Goal: Find contact information: Obtain details needed to contact an individual or organization

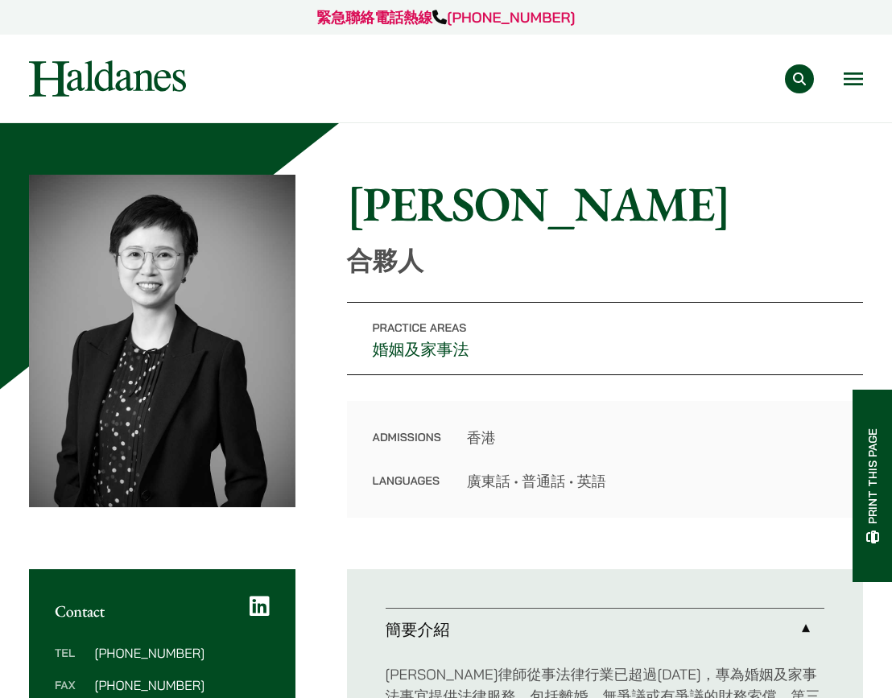
click at [802, 76] on button "Search" at bounding box center [799, 78] width 29 height 29
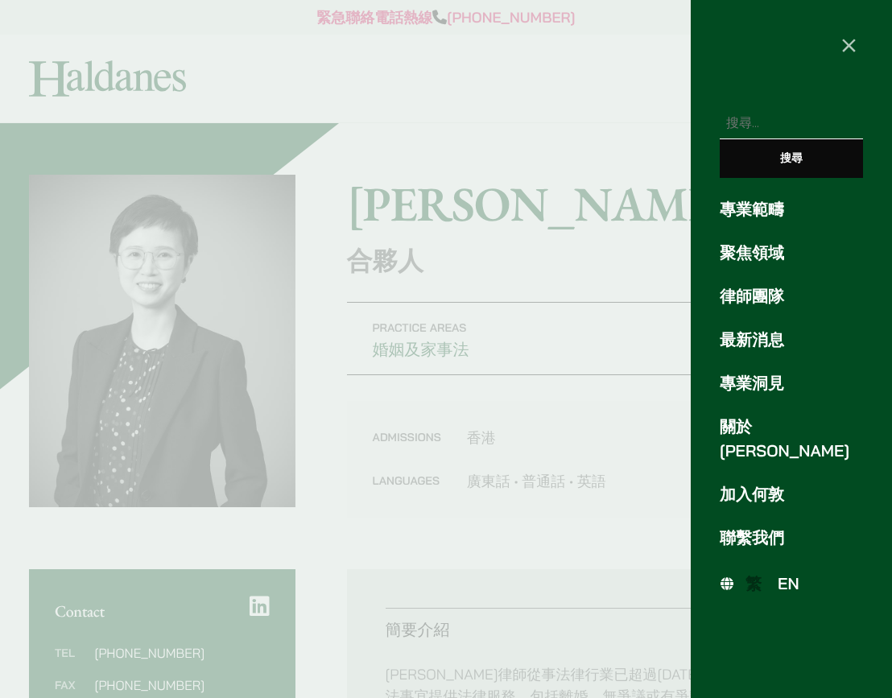
paste input "[PERSON_NAME]"
type input "[PERSON_NAME]"
click at [770, 166] on input "搜尋" at bounding box center [791, 158] width 143 height 39
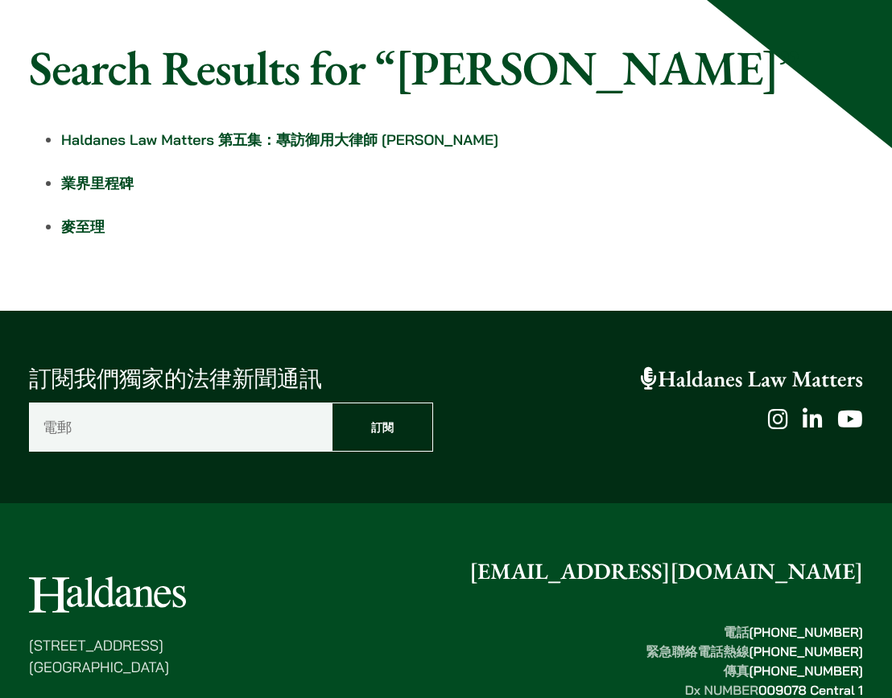
scroll to position [282, 0]
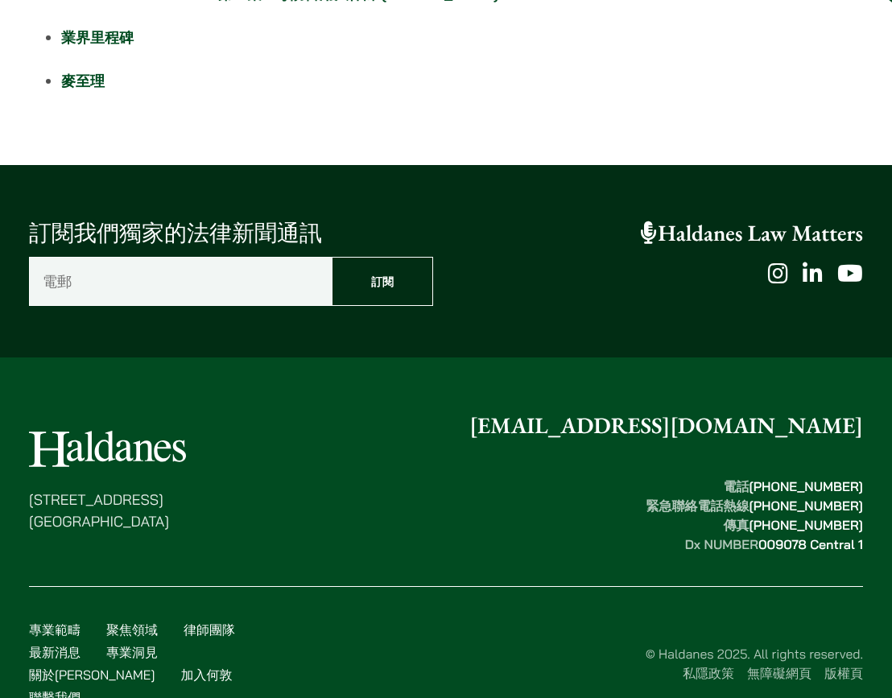
click at [157, 304] on input "電郵 （必填）" at bounding box center [180, 281] width 303 height 49
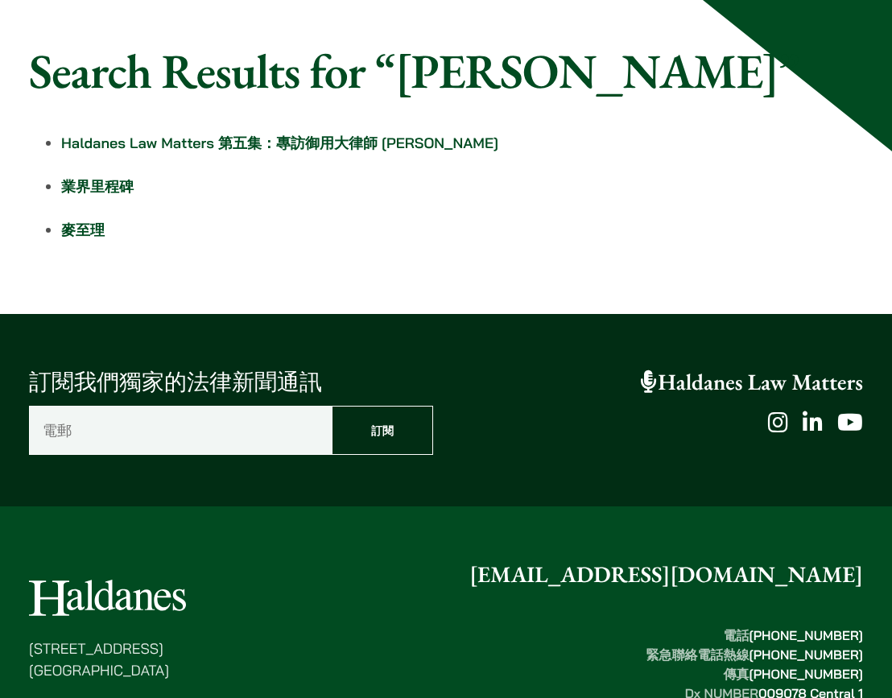
scroll to position [0, 0]
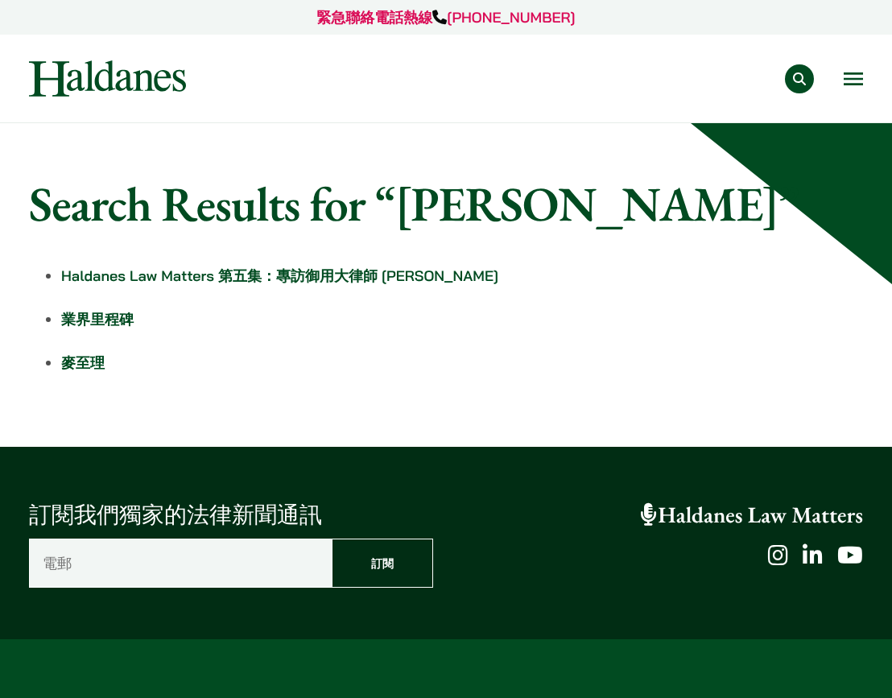
click at [841, 77] on div "專業範疇 反壟斷和競爭法 民事訴訟及爭議解決 公司及商業業務 刑事辯護 欺詐、資產追踪和追討 知識產權 婚姻及家事法 傳媒、娛樂及體育事務 私人客戶 物業及物…" at bounding box center [538, 78] width 650 height 29
click at [865, 75] on div "專業範疇 反壟斷和競爭法 民事訴訟及爭議解決 公司及商業業務 刑事辯護 欺詐、資產追踪和追討 知識產權 婚姻及家事法 傳媒、娛樂及體育事務 私人客戶 物業及物…" at bounding box center [445, 78] width 861 height 36
click at [860, 77] on button "Open menu" at bounding box center [853, 78] width 19 height 13
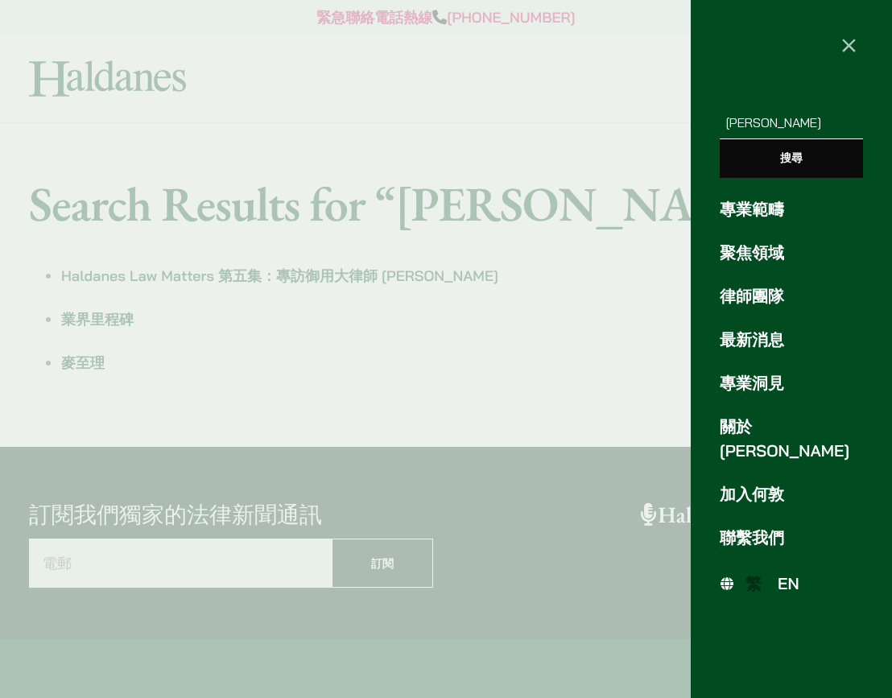
click at [795, 573] on span "EN" at bounding box center [789, 583] width 22 height 20
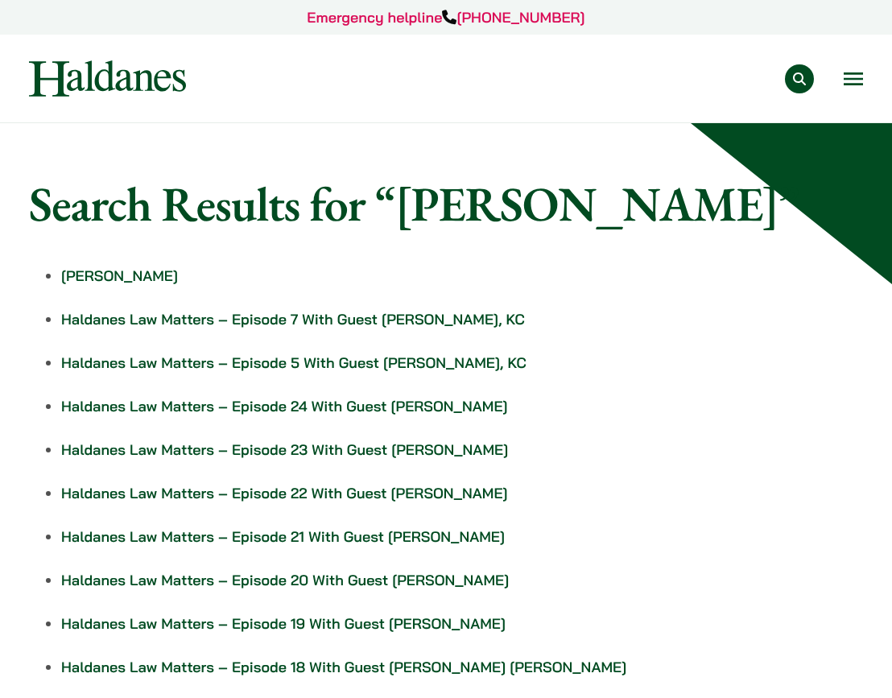
click at [84, 267] on link "[PERSON_NAME]" at bounding box center [119, 275] width 117 height 19
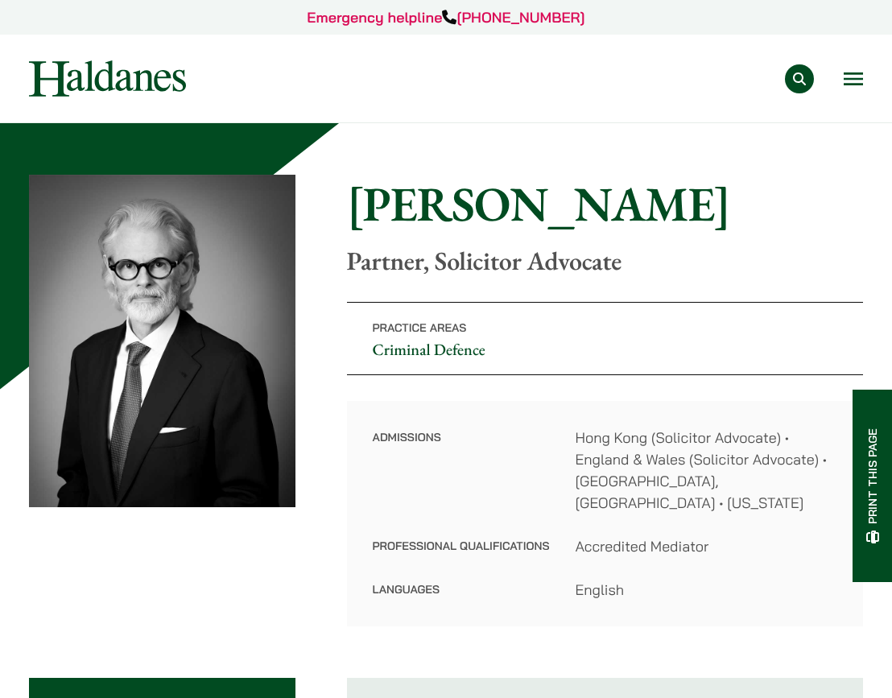
click at [850, 85] on button "Open menu" at bounding box center [853, 78] width 19 height 13
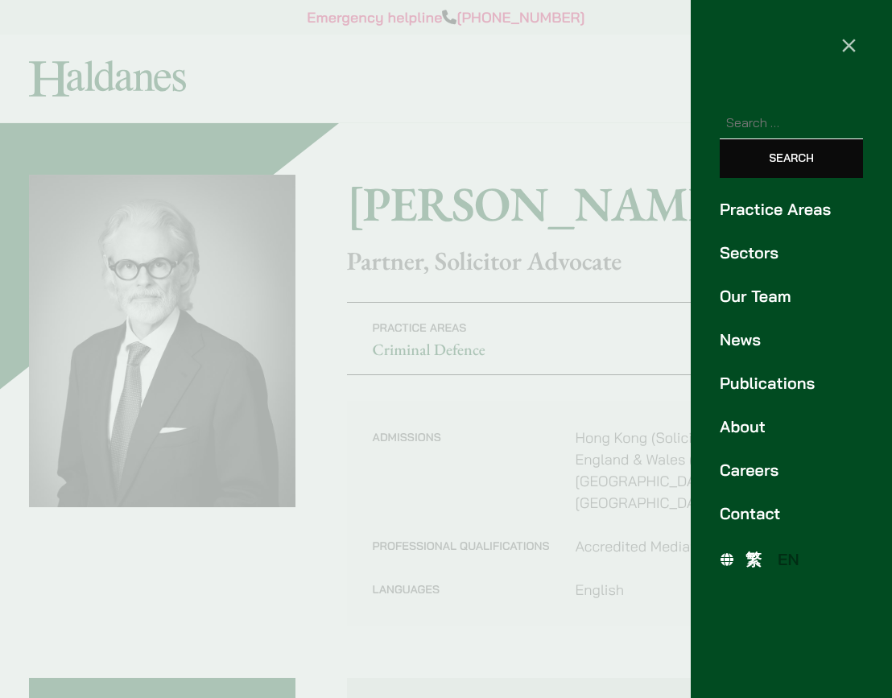
click at [752, 559] on span "繁" at bounding box center [753, 559] width 16 height 20
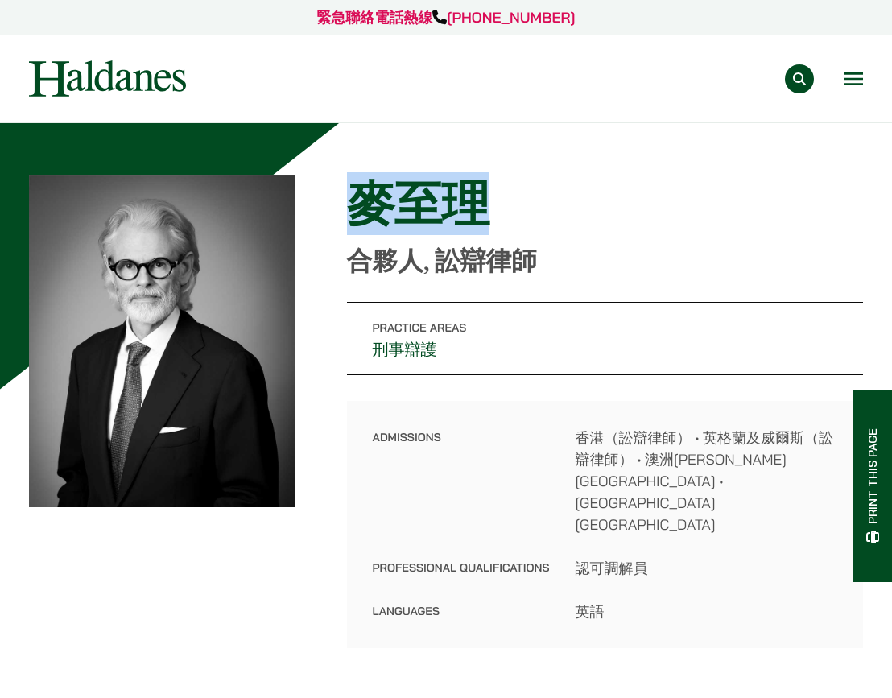
drag, startPoint x: 500, startPoint y: 220, endPoint x: 326, endPoint y: 211, distance: 174.1
click at [326, 211] on div "Home » Lawyers » 麥至理 麥至理 合夥人, 訟辯律師 Practice Areas 刑事辯護 Admissions 香港（訟辯律師） • 英格…" at bounding box center [446, 411] width 834 height 473
copy h1 "麥至理"
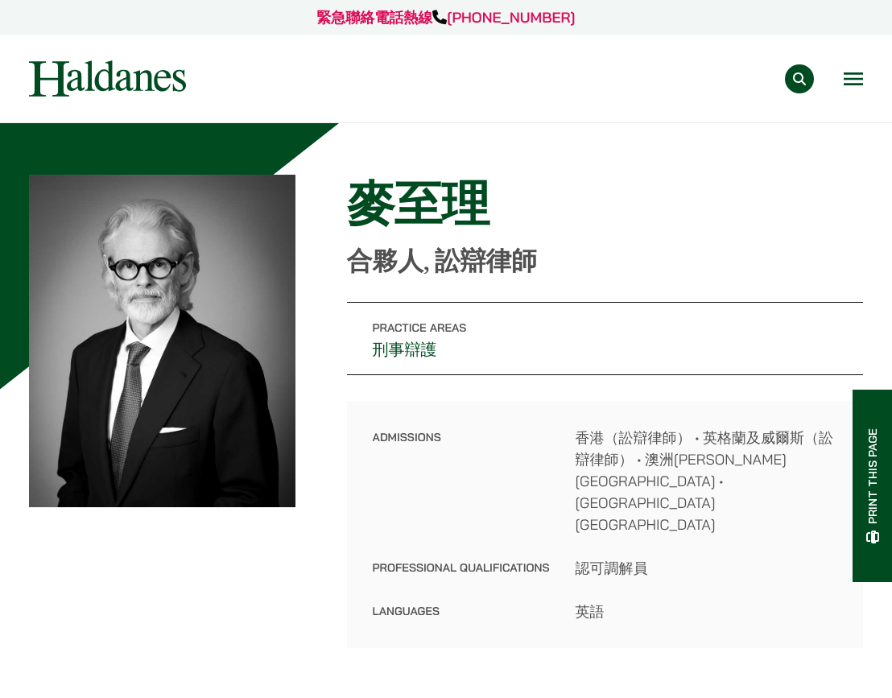
click at [663, 271] on p "合夥人, 訟辯律師" at bounding box center [605, 261] width 516 height 31
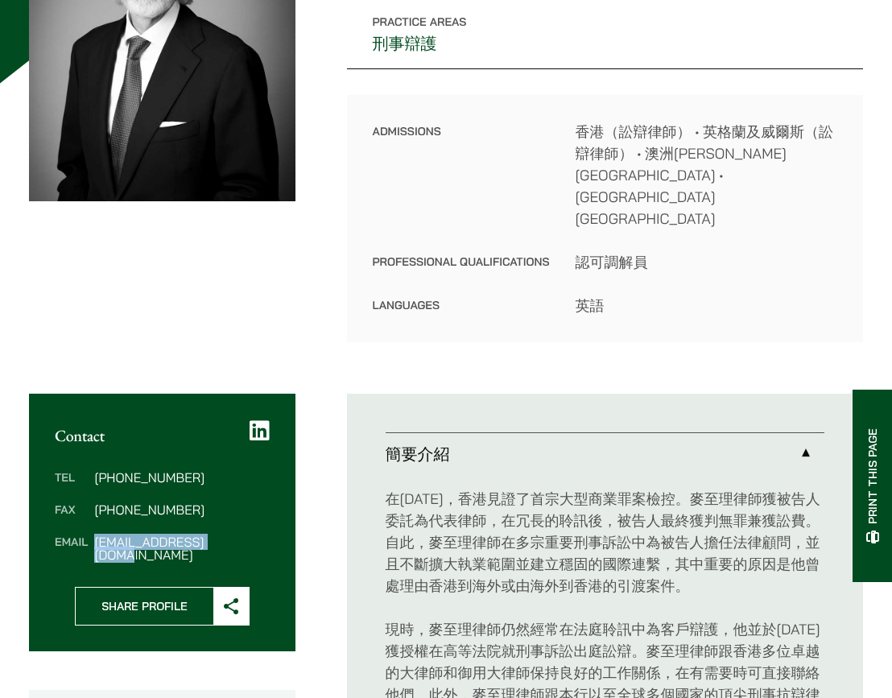
drag, startPoint x: 241, startPoint y: 480, endPoint x: 97, endPoint y: 481, distance: 144.1
click at [97, 535] on dd "midgley@haldanes.com" at bounding box center [181, 548] width 175 height 26
copy dd "midgley@haldanes.com"
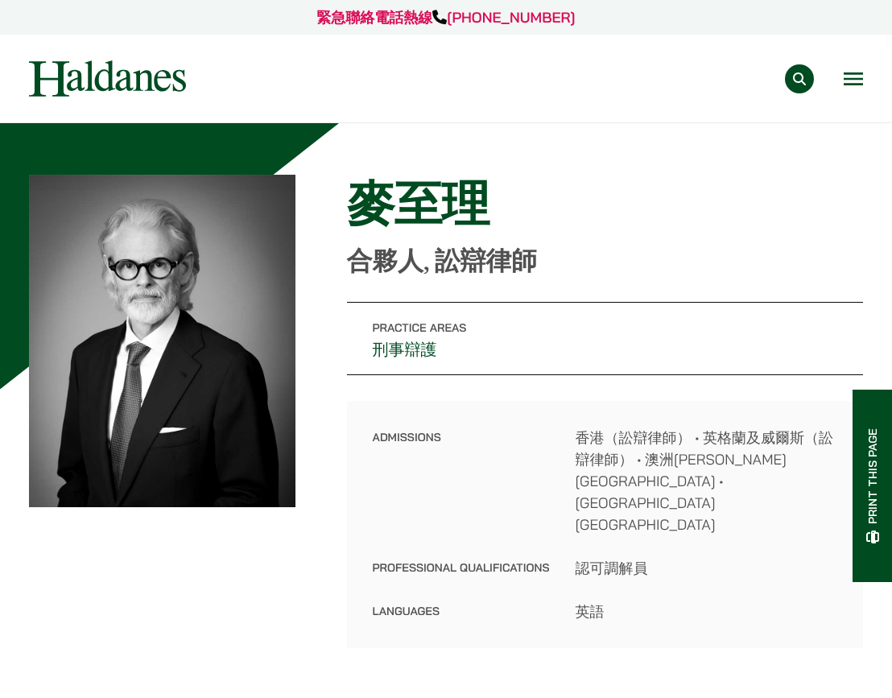
click at [802, 76] on button "Search" at bounding box center [799, 78] width 29 height 29
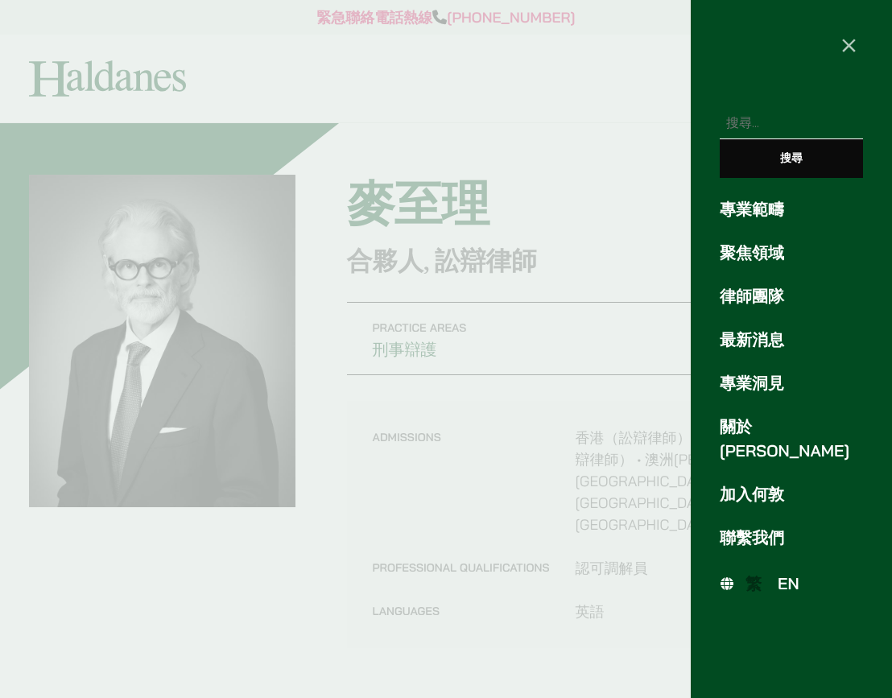
click at [790, 573] on span "EN" at bounding box center [789, 583] width 22 height 20
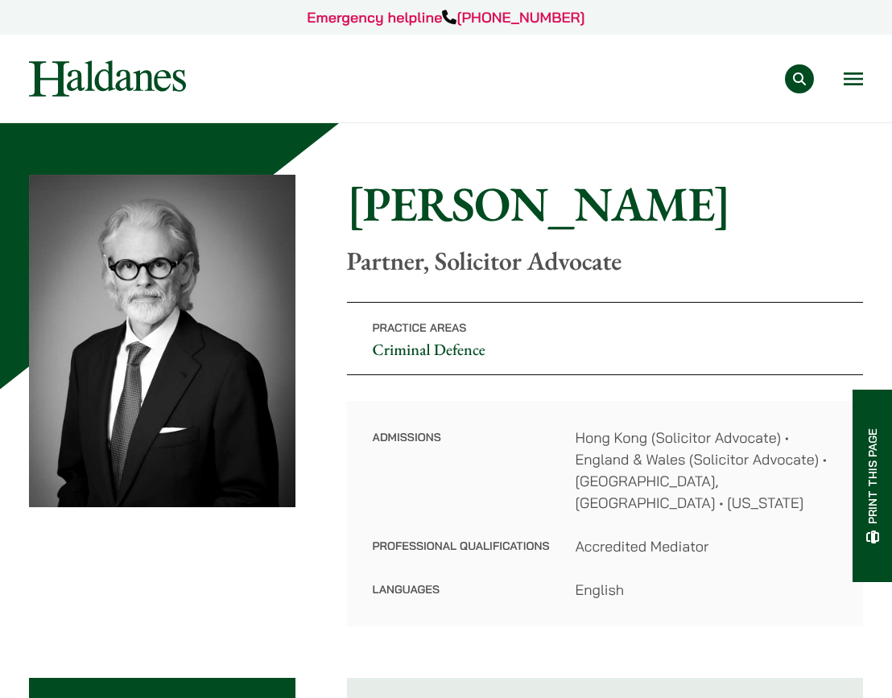
click at [811, 76] on button "Search" at bounding box center [799, 78] width 29 height 29
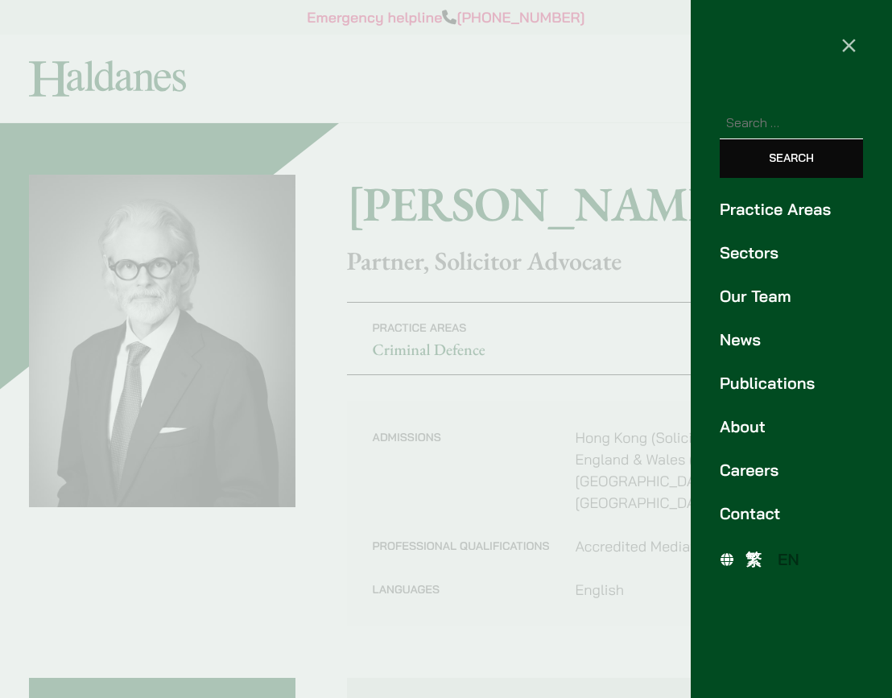
paste input "[PERSON_NAME]"
type input "[PERSON_NAME]"
click at [784, 166] on input "Search" at bounding box center [791, 158] width 143 height 39
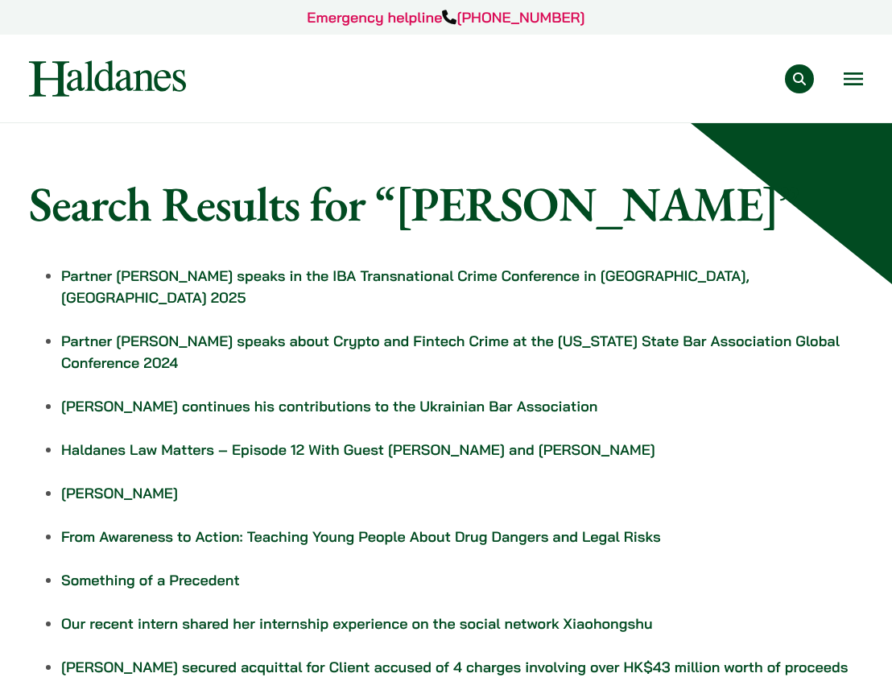
click at [108, 484] on link "[PERSON_NAME]" at bounding box center [119, 493] width 117 height 19
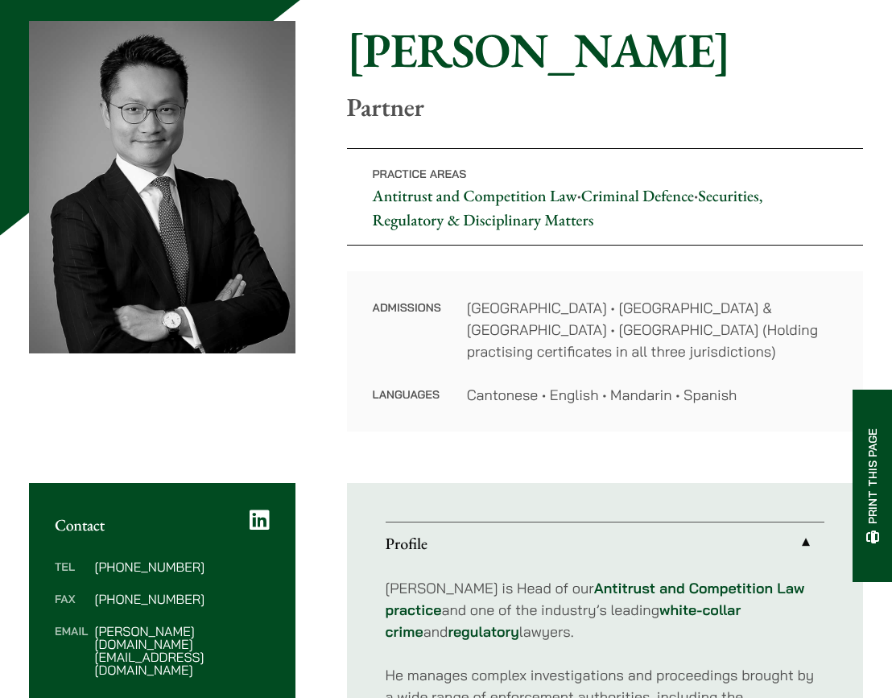
scroll to position [299, 0]
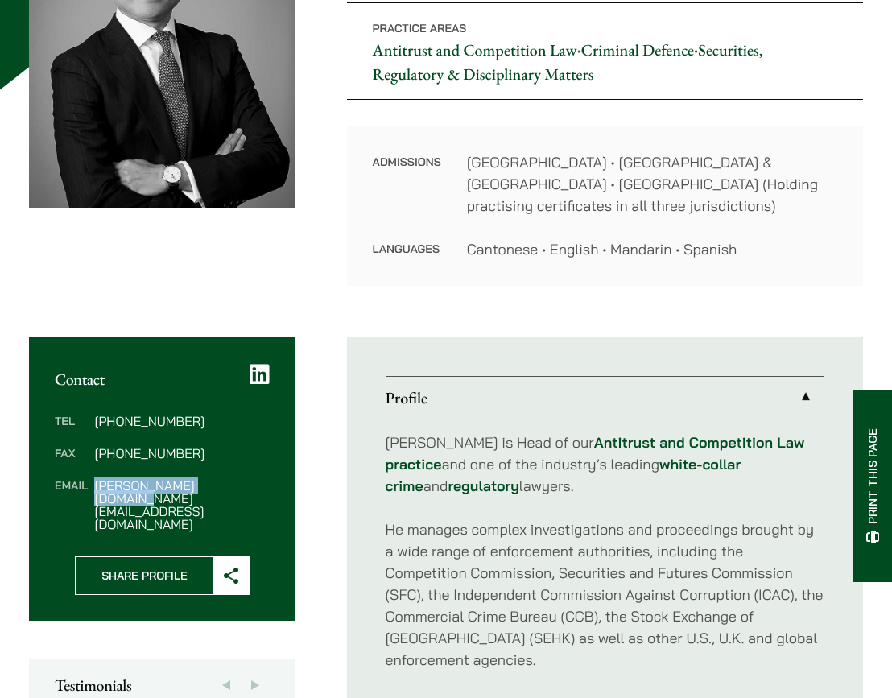
drag, startPoint x: 241, startPoint y: 486, endPoint x: 96, endPoint y: 484, distance: 144.9
click at [96, 484] on dd "[PERSON_NAME][DOMAIN_NAME][EMAIL_ADDRESS][DOMAIN_NAME]" at bounding box center [181, 505] width 175 height 52
copy dd "[PERSON_NAME][DOMAIN_NAME][EMAIL_ADDRESS][DOMAIN_NAME]"
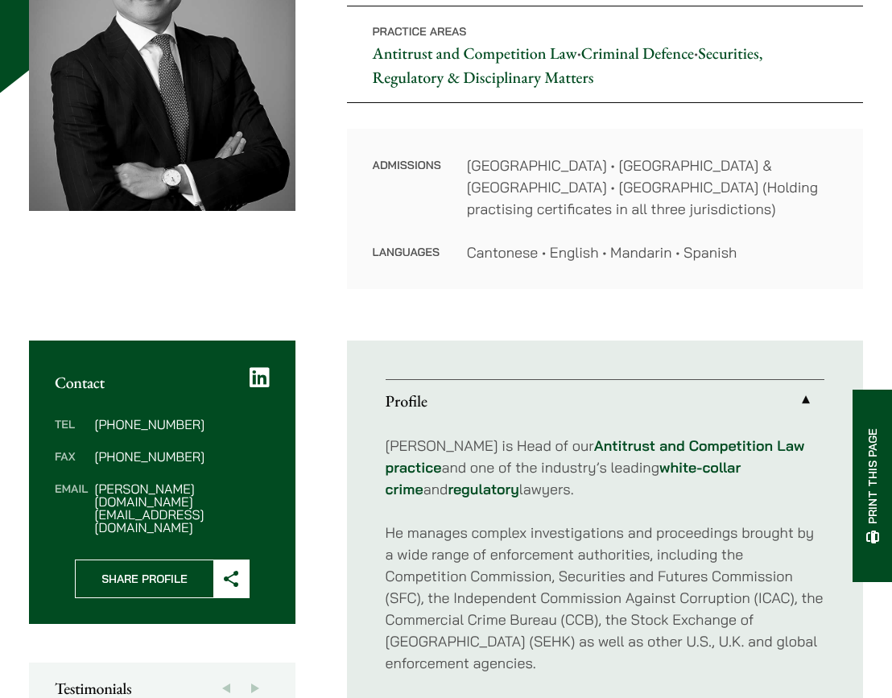
scroll to position [0, 0]
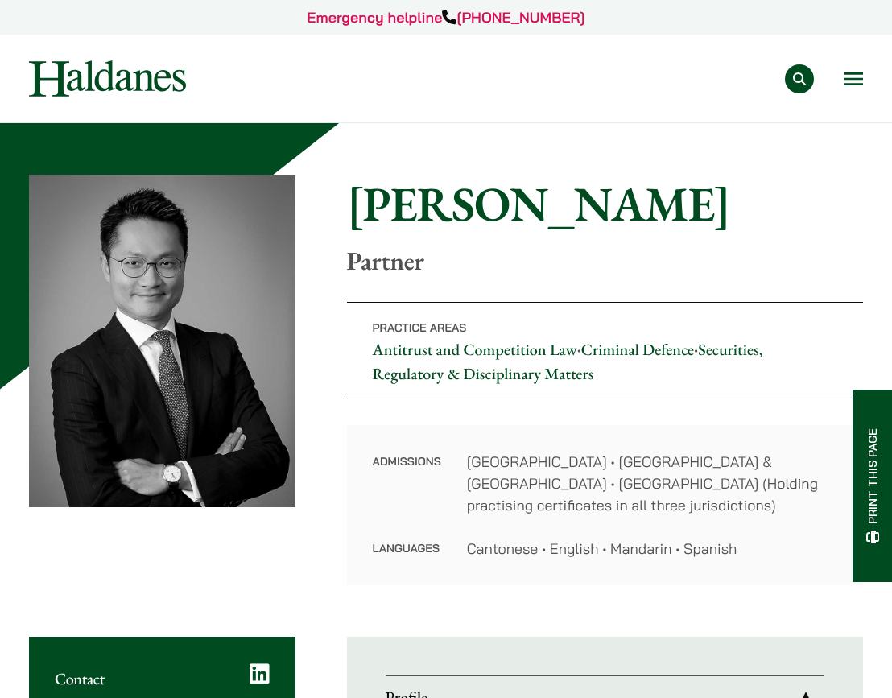
click at [848, 80] on button "Open menu" at bounding box center [853, 78] width 19 height 13
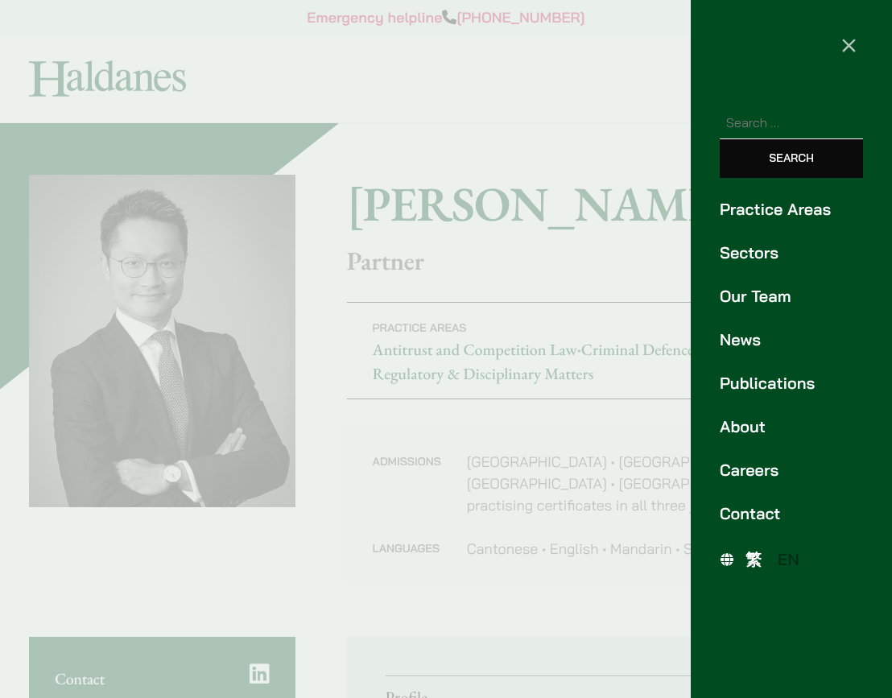
click at [749, 561] on span "繁" at bounding box center [753, 559] width 16 height 20
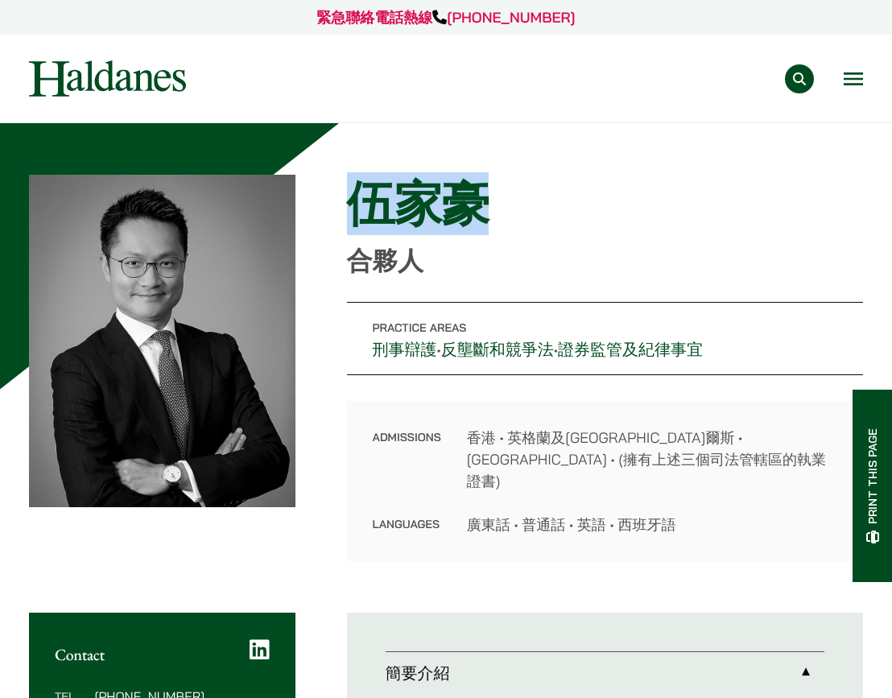
drag, startPoint x: 481, startPoint y: 208, endPoint x: 348, endPoint y: 196, distance: 134.2
click at [348, 196] on h1 "伍家豪" at bounding box center [605, 204] width 516 height 58
copy h1 "伍家豪"
click at [800, 79] on button "Search" at bounding box center [799, 78] width 29 height 29
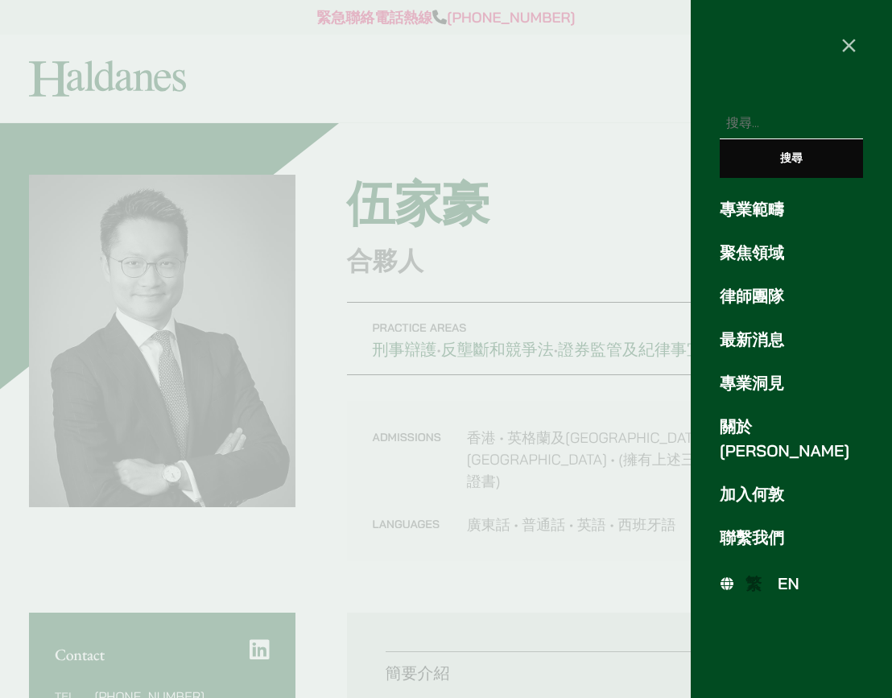
click at [785, 573] on span "EN" at bounding box center [789, 583] width 22 height 20
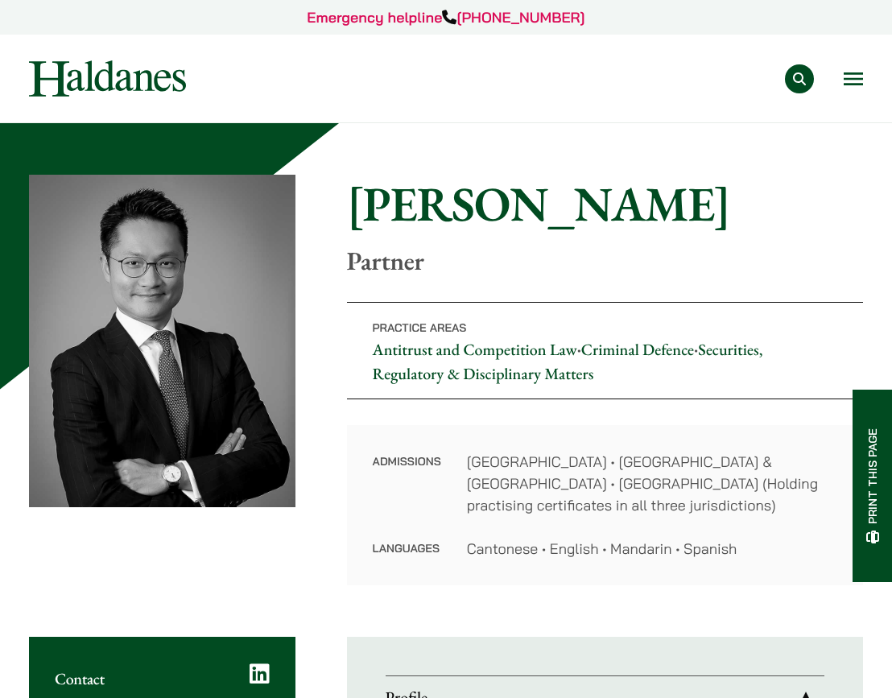
click at [798, 78] on button "Search" at bounding box center [799, 78] width 29 height 29
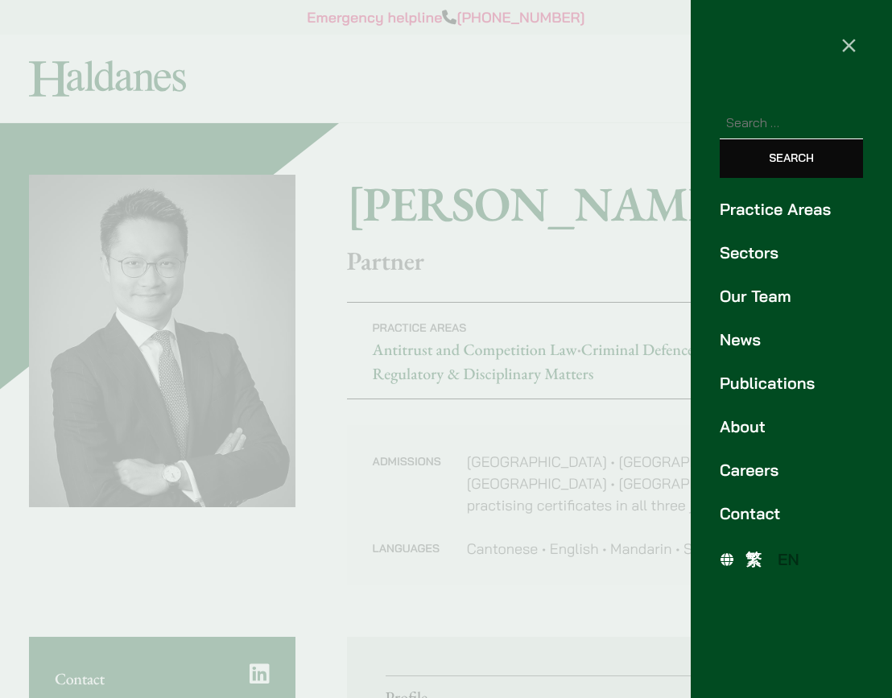
click at [788, 120] on input "Search for:" at bounding box center [791, 122] width 143 height 33
paste input "[PERSON_NAME]"
type input "[PERSON_NAME]"
click at [787, 158] on input "Search" at bounding box center [791, 158] width 143 height 39
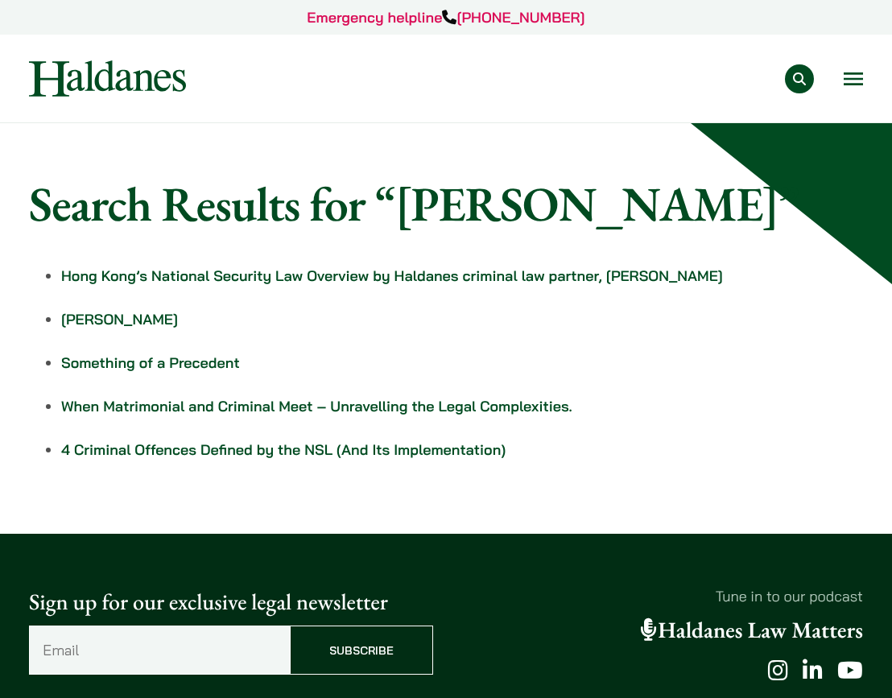
click at [75, 316] on link "Andrew Powner" at bounding box center [119, 319] width 117 height 19
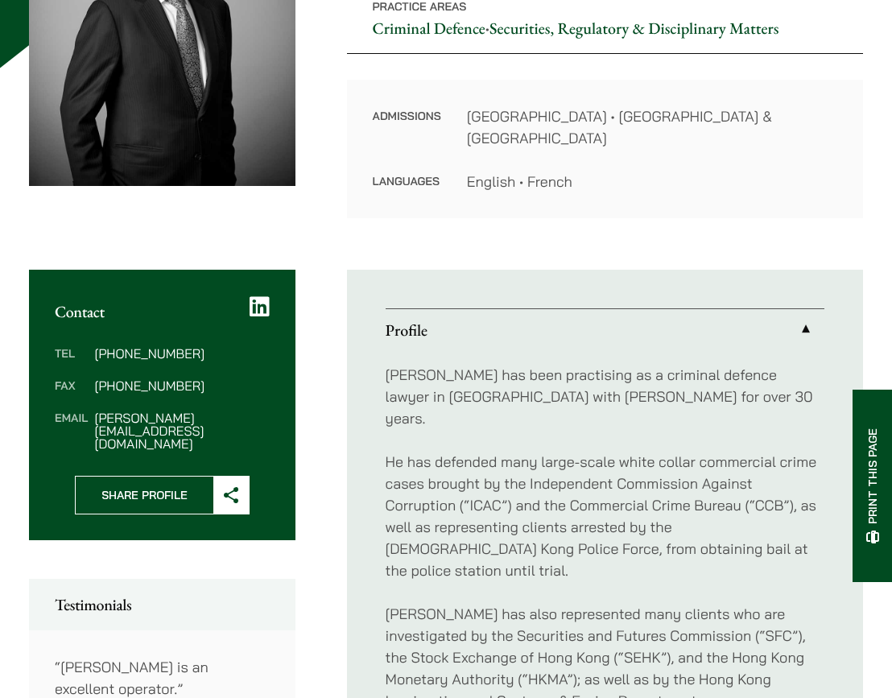
scroll to position [491, 0]
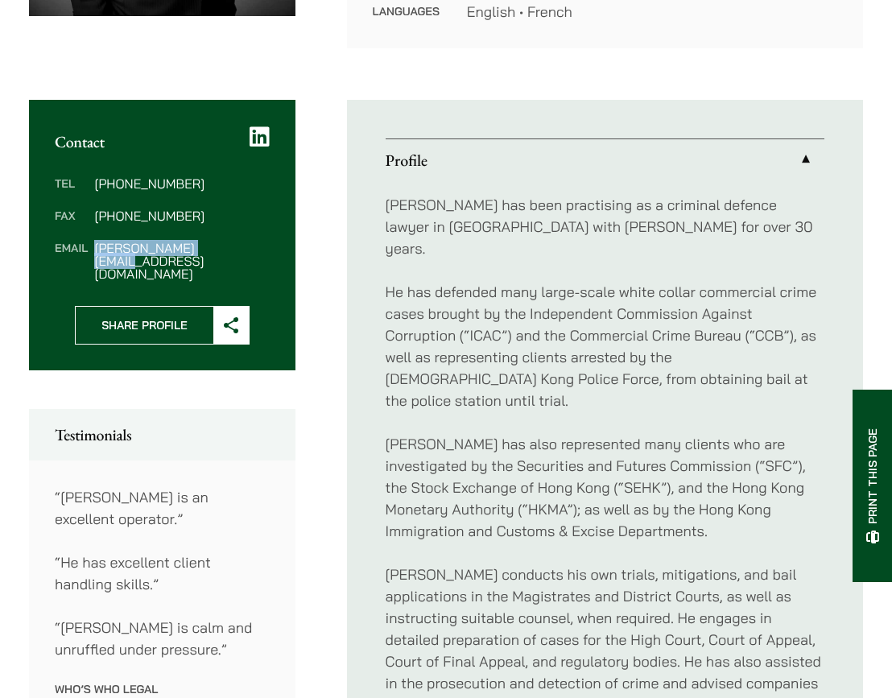
drag, startPoint x: 240, startPoint y: 237, endPoint x: 97, endPoint y: 228, distance: 143.6
click at [97, 228] on div "Tel [PHONE_NUMBER] Fax [PHONE_NUMBER] Email [PERSON_NAME][EMAIL_ADDRESS][DOMAIN…" at bounding box center [162, 228] width 266 height 155
copy dd "[PERSON_NAME][EMAIL_ADDRESS][DOMAIN_NAME]"
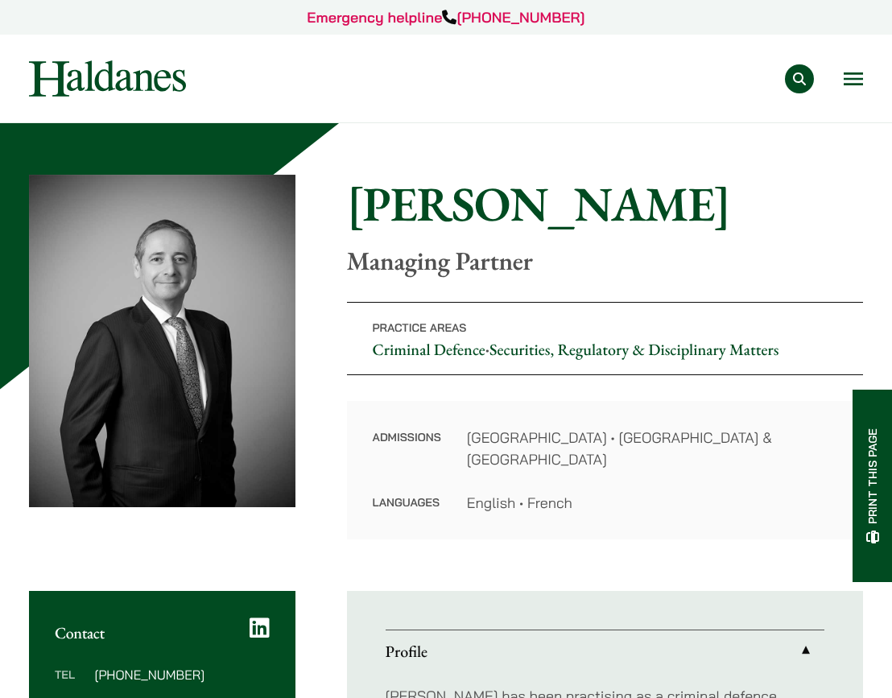
click at [852, 76] on button "Open menu" at bounding box center [853, 78] width 19 height 13
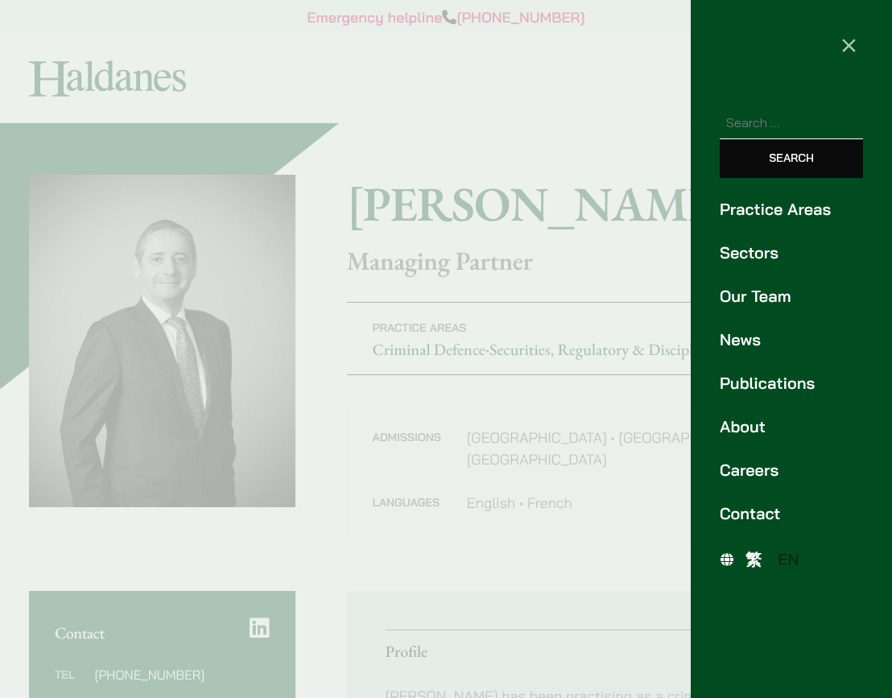
click at [758, 554] on span "繁" at bounding box center [753, 559] width 16 height 20
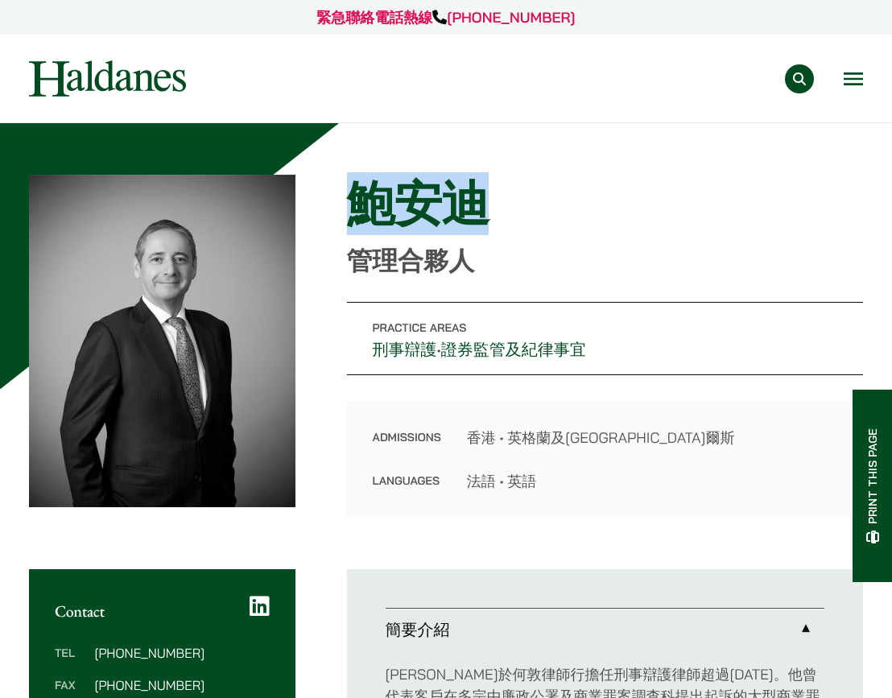
drag, startPoint x: 478, startPoint y: 211, endPoint x: 353, endPoint y: 208, distance: 125.6
click at [353, 208] on h1 "鮑安迪" at bounding box center [605, 204] width 516 height 58
copy h1 "鮑安迪"
